Goal: Use online tool/utility: Use online tool/utility

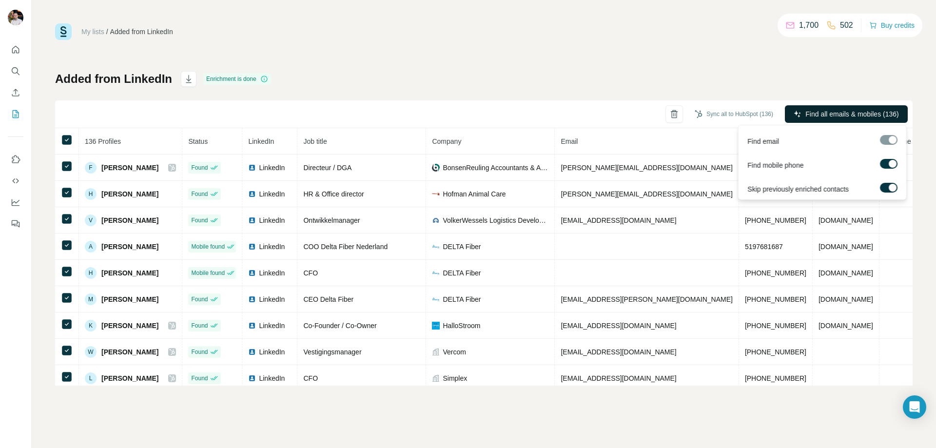
click at [832, 115] on span "Find all emails & mobiles (136)" at bounding box center [852, 114] width 93 height 10
